Goal: Task Accomplishment & Management: Use online tool/utility

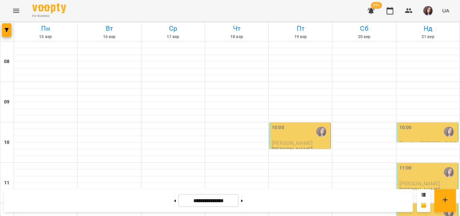
click at [373, 15] on button "button" at bounding box center [371, 11] width 16 height 16
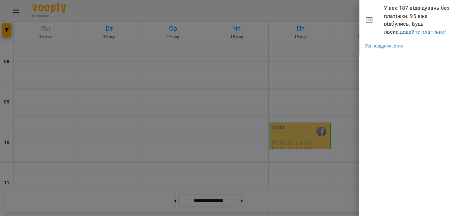
click at [340, 17] on div at bounding box center [230, 108] width 460 height 216
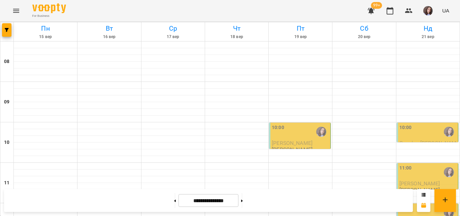
scroll to position [354, 0]
click at [422, 14] on button "button" at bounding box center [427, 10] width 17 height 17
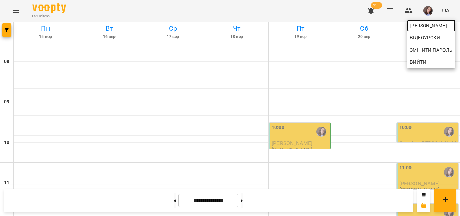
click at [422, 25] on span "[PERSON_NAME]" at bounding box center [431, 26] width 43 height 8
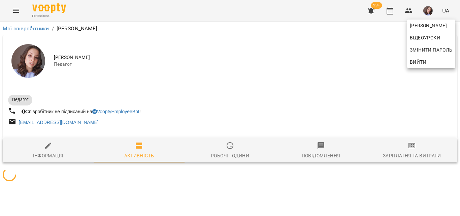
click at [407, 157] on div at bounding box center [230, 108] width 460 height 216
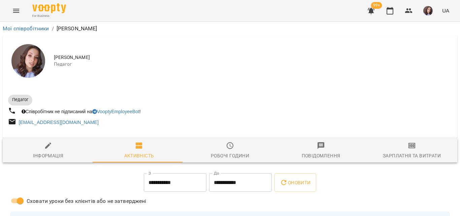
click at [408, 154] on div "Зарплатня та Витрати" at bounding box center [412, 155] width 58 height 8
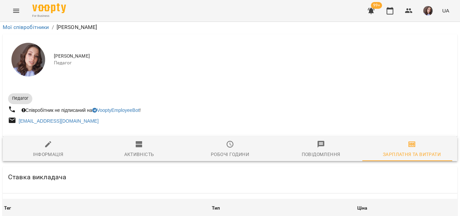
scroll to position [404, 0]
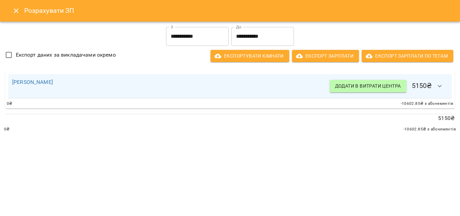
click at [15, 7] on icon "Close" at bounding box center [16, 11] width 8 height 8
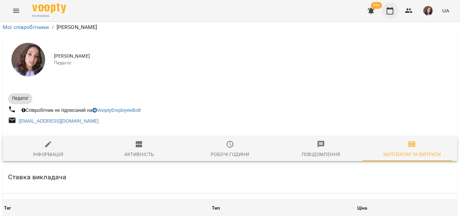
click at [387, 11] on icon "button" at bounding box center [390, 11] width 8 height 8
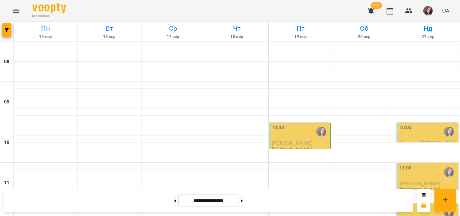
scroll to position [370, 0]
